Goal: Transaction & Acquisition: Purchase product/service

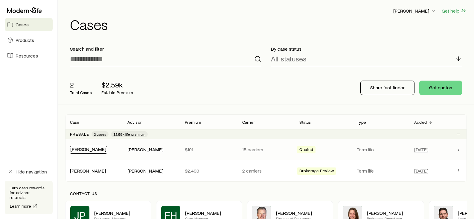
click at [78, 149] on link "[PERSON_NAME]" at bounding box center [88, 149] width 36 height 6
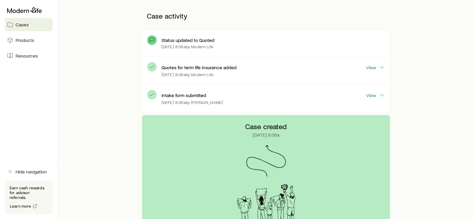
scroll to position [150, 0]
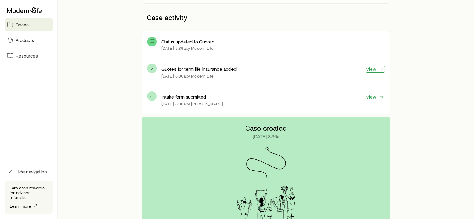
click at [369, 68] on link "View" at bounding box center [375, 68] width 19 height 7
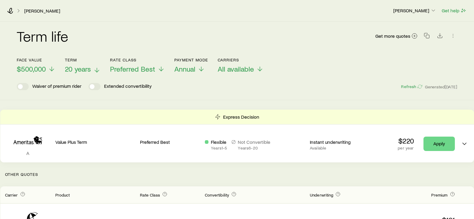
click at [95, 70] on icon at bounding box center [96, 69] width 7 height 7
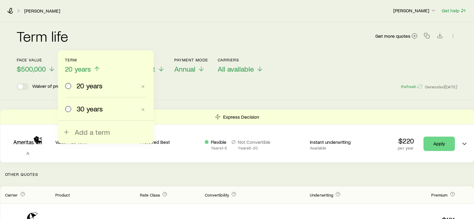
click at [90, 109] on span "30 years" at bounding box center [90, 108] width 26 height 8
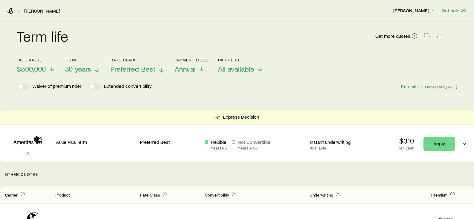
click at [161, 69] on line at bounding box center [161, 70] width 0 height 4
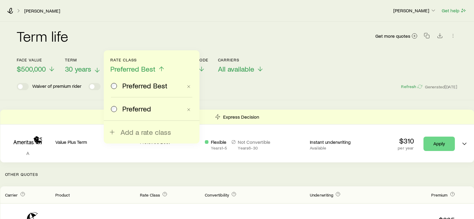
click at [141, 108] on span "Preferred" at bounding box center [136, 108] width 29 height 8
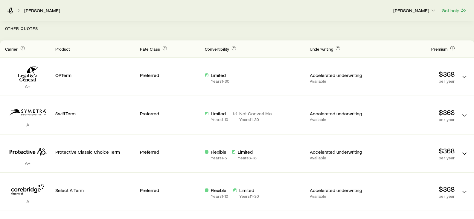
scroll to position [150, 0]
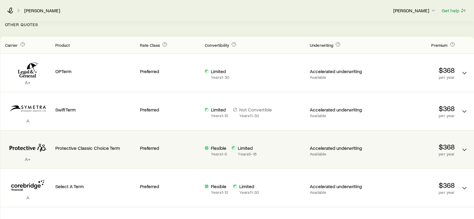
click at [140, 158] on div "Preferred" at bounding box center [170, 146] width 60 height 23
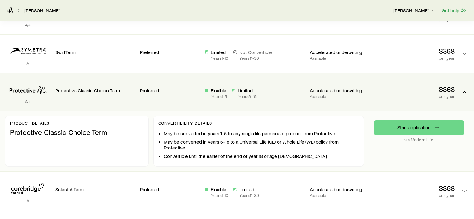
scroll to position [209, 0]
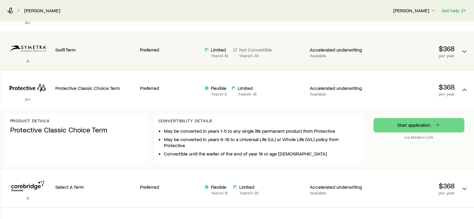
click at [181, 55] on div "Preferred" at bounding box center [170, 48] width 60 height 23
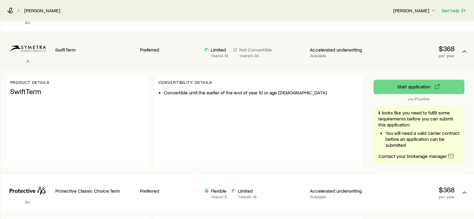
click at [181, 55] on div "Preferred" at bounding box center [170, 48] width 60 height 23
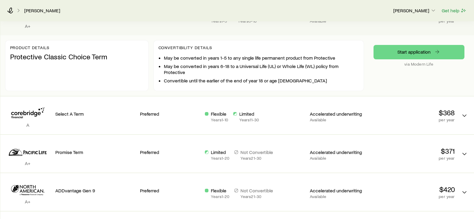
scroll to position [299, 0]
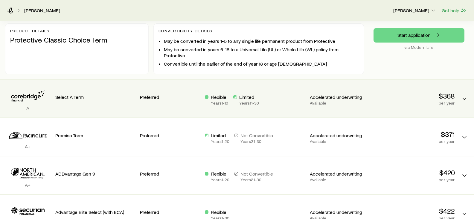
click at [183, 100] on div "Preferred" at bounding box center [170, 95] width 60 height 23
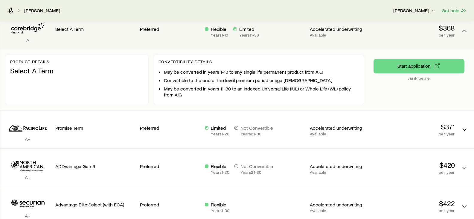
scroll to position [389, 0]
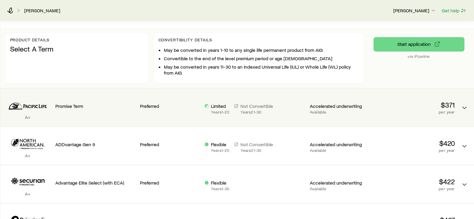
click at [174, 109] on div "Preferred" at bounding box center [170, 104] width 60 height 23
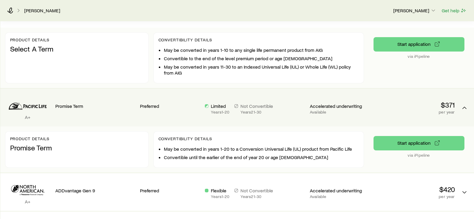
click at [174, 109] on div "Preferred" at bounding box center [170, 104] width 60 height 23
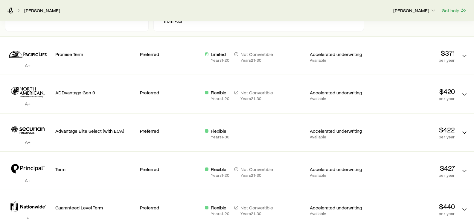
scroll to position [449, 0]
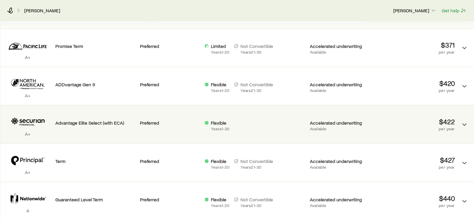
click at [172, 118] on div "Preferred" at bounding box center [170, 121] width 60 height 23
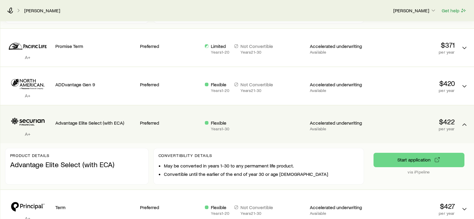
click at [172, 118] on div "Preferred" at bounding box center [170, 121] width 60 height 23
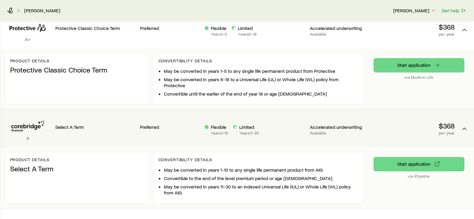
scroll to position [299, 0]
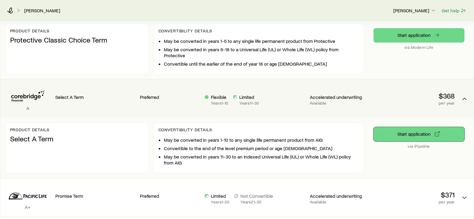
click at [413, 134] on button "Start application" at bounding box center [419, 134] width 91 height 14
click at [417, 146] on p "via iPipeline" at bounding box center [419, 146] width 91 height 5
click at [418, 135] on button "Start application" at bounding box center [419, 134] width 91 height 14
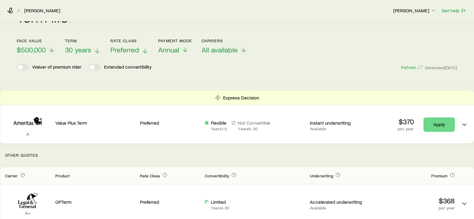
scroll to position [0, 0]
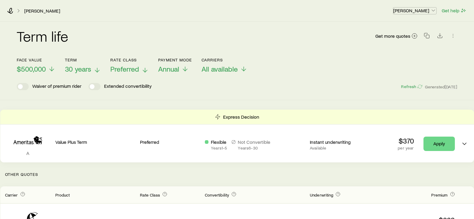
click at [411, 12] on p "[PERSON_NAME]" at bounding box center [414, 10] width 43 height 6
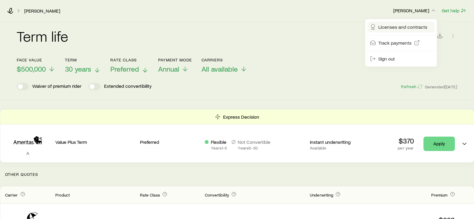
click at [397, 26] on span "Licenses and contracts" at bounding box center [402, 27] width 49 height 6
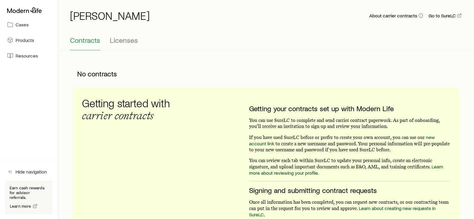
scroll to position [11, 0]
